Goal: Task Accomplishment & Management: Use online tool/utility

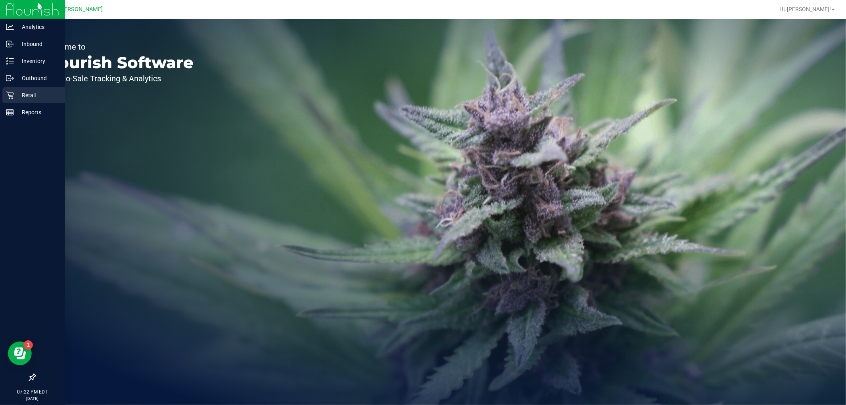
click at [16, 95] on p "Retail" at bounding box center [38, 95] width 48 height 10
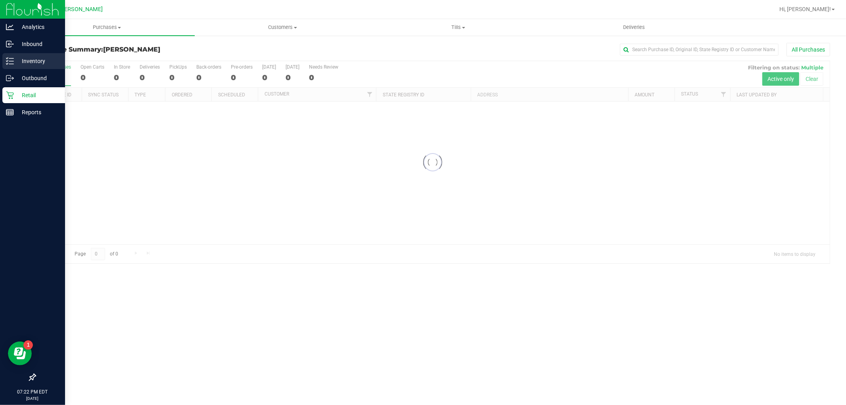
click at [28, 64] on p "Inventory" at bounding box center [38, 61] width 48 height 10
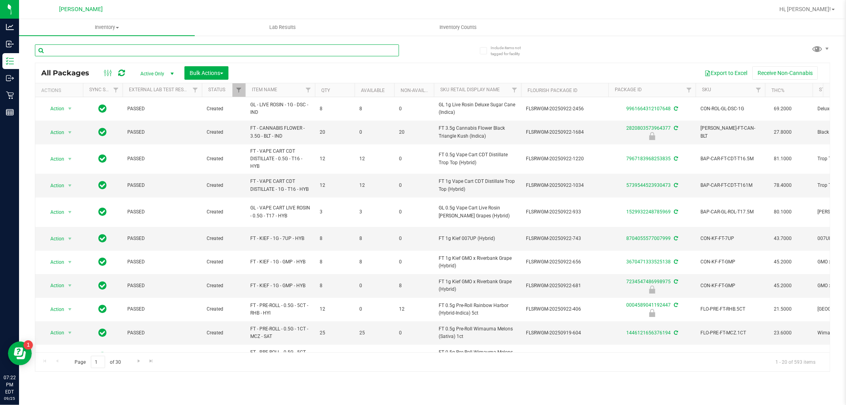
click at [139, 49] on input "text" at bounding box center [217, 50] width 364 height 12
click at [100, 54] on input "text" at bounding box center [217, 50] width 364 height 12
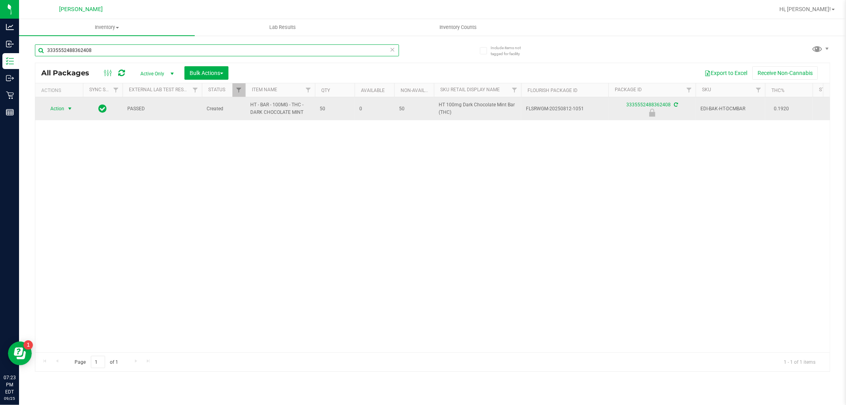
type input "3335552488362408"
click at [60, 108] on span "Action" at bounding box center [53, 108] width 21 height 11
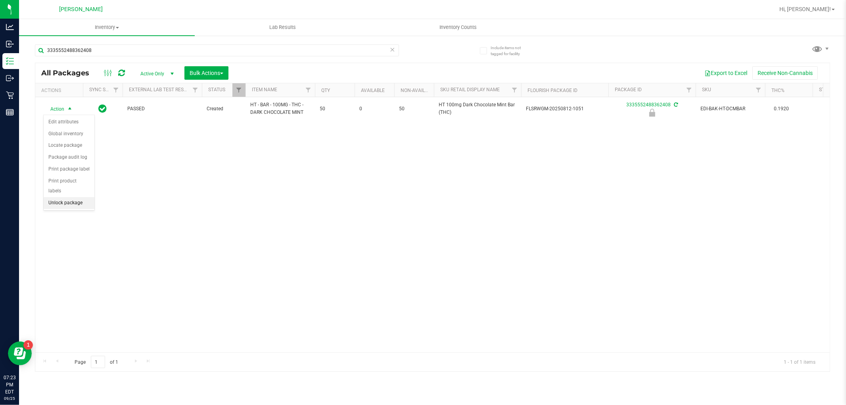
click at [60, 207] on li "Unlock package" at bounding box center [69, 203] width 51 height 12
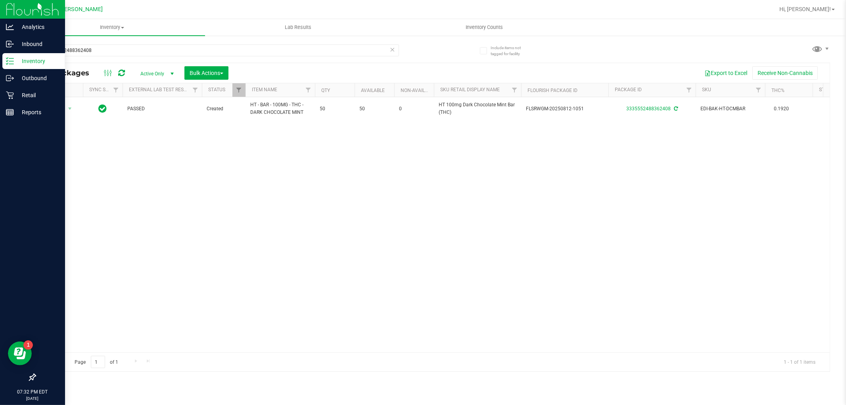
click at [30, 60] on p "Inventory" at bounding box center [38, 61] width 48 height 10
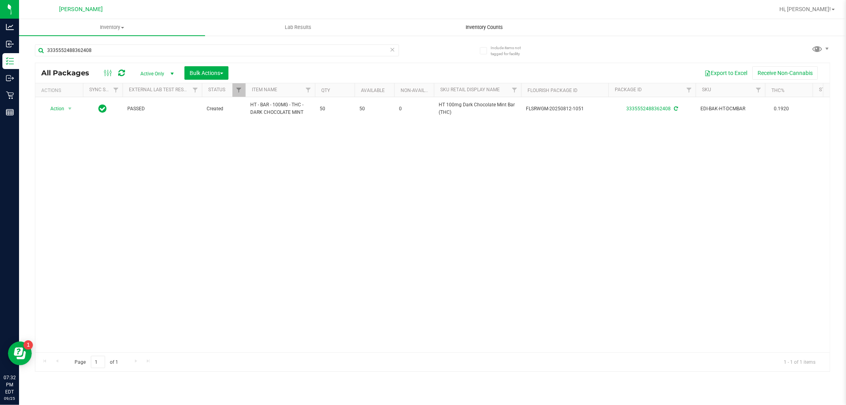
click at [473, 28] on span "Inventory Counts" at bounding box center [484, 27] width 59 height 7
